Goal: Task Accomplishment & Management: Manage account settings

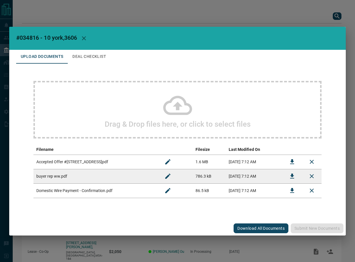
click at [29, 39] on span "#034816 - 10 york,3606" at bounding box center [46, 37] width 61 height 7
copy span "034816"
click at [292, 162] on icon "Download" at bounding box center [292, 161] width 4 height 5
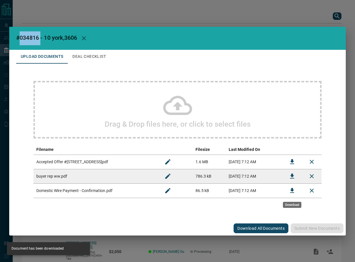
click at [292, 190] on icon "Download" at bounding box center [292, 190] width 4 height 5
click at [94, 59] on button "Deal Checklist" at bounding box center [89, 57] width 43 height 14
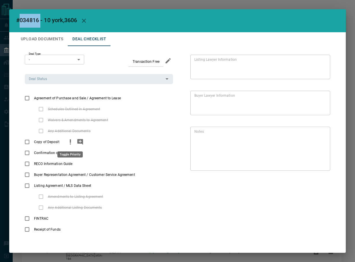
drag, startPoint x: 67, startPoint y: 141, endPoint x: 72, endPoint y: 142, distance: 5.1
click at [67, 141] on icon "priority" at bounding box center [70, 142] width 7 height 7
click at [77, 142] on icon "add note" at bounding box center [80, 142] width 7 height 7
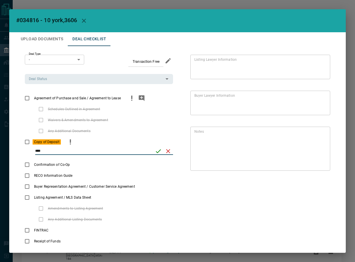
type input "****"
click at [156, 153] on icon "save" at bounding box center [158, 151] width 7 height 7
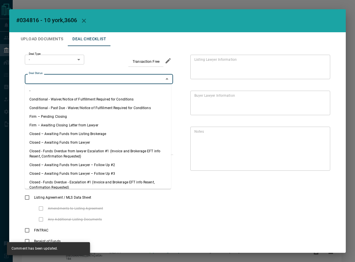
click at [97, 78] on input "Deal Status" at bounding box center [94, 79] width 135 height 6
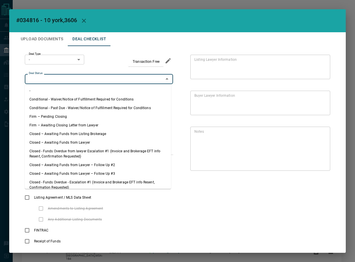
click at [65, 118] on li "Firm – Pending Closing" at bounding box center [98, 116] width 146 height 9
type input "**********"
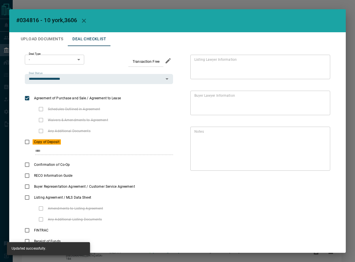
click at [49, 61] on body "Lead Transfers Leads Deals Listings Campaigns Quota Rules Agent Quotas Admin Mo…" at bounding box center [177, 161] width 355 height 322
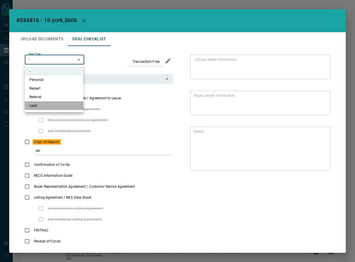
drag, startPoint x: 51, startPoint y: 107, endPoint x: 321, endPoint y: 75, distance: 272.6
click at [51, 107] on li "Lead" at bounding box center [54, 105] width 59 height 9
type input "*"
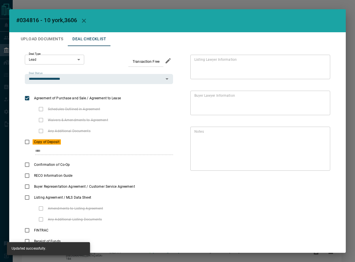
click at [23, 35] on button "Upload Documents" at bounding box center [42, 39] width 52 height 14
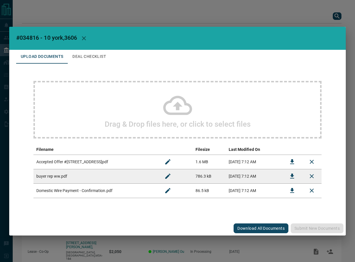
click at [104, 58] on button "Deal Checklist" at bounding box center [89, 57] width 43 height 14
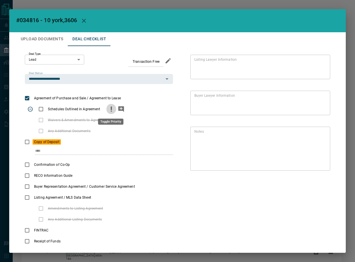
click at [111, 109] on icon "priority" at bounding box center [111, 108] width 1 height 3
click at [118, 110] on icon "add note" at bounding box center [121, 109] width 6 height 6
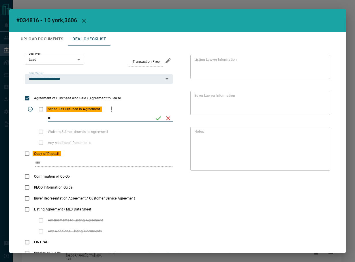
type input "*"
type input "**********"
click at [155, 118] on icon "save" at bounding box center [158, 118] width 7 height 7
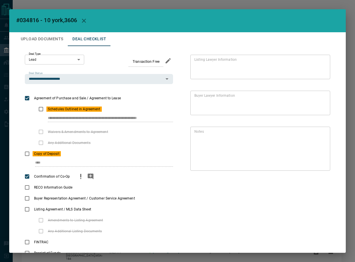
click at [87, 174] on icon "add note" at bounding box center [90, 176] width 7 height 7
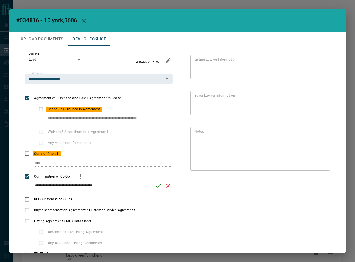
type input "**********"
click at [155, 187] on icon "save" at bounding box center [158, 185] width 7 height 7
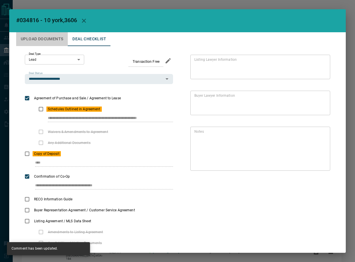
click at [32, 37] on button "Upload Documents" at bounding box center [42, 39] width 52 height 14
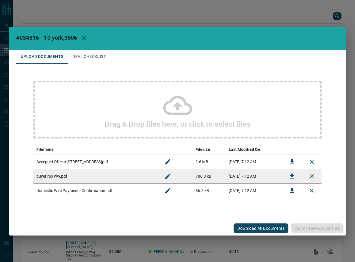
click at [284, 176] on td at bounding box center [292, 176] width 20 height 14
click at [289, 176] on icon "Download" at bounding box center [292, 176] width 7 height 7
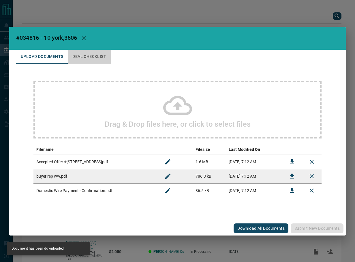
click at [86, 61] on button "Deal Checklist" at bounding box center [89, 57] width 43 height 14
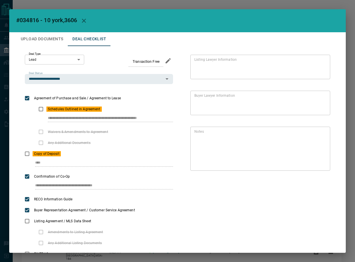
click at [53, 39] on button "Upload Documents" at bounding box center [42, 39] width 52 height 14
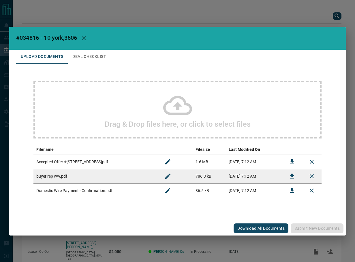
click at [117, 108] on div "Drag & Drop files here, or click to select files" at bounding box center [177, 110] width 288 height 58
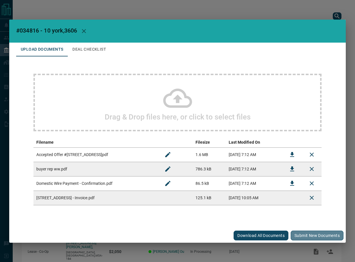
click at [304, 236] on button "Submit new documents" at bounding box center [317, 236] width 53 height 10
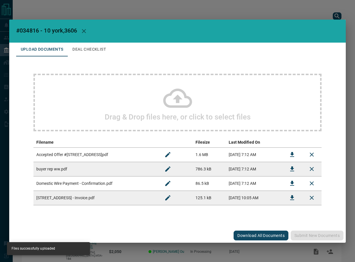
click at [80, 52] on button "Deal Checklist" at bounding box center [89, 50] width 43 height 14
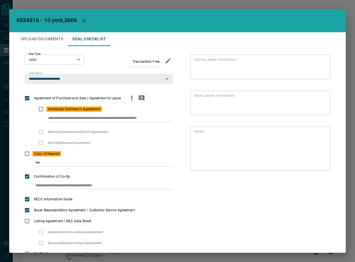
drag, startPoint x: 46, startPoint y: 116, endPoint x: 164, endPoint y: 103, distance: 118.4
click at [163, 108] on div "**********" at bounding box center [99, 115] width 148 height 23
